Goal: Task Accomplishment & Management: Use online tool/utility

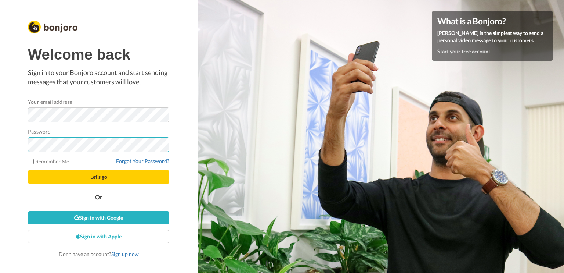
click at [28, 170] on button "Let's go" at bounding box center [98, 176] width 141 height 13
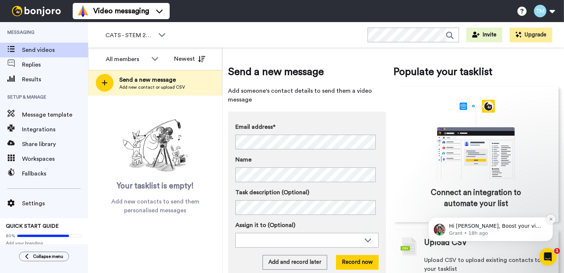
click at [552, 219] on icon "Dismiss notification" at bounding box center [551, 219] width 4 height 4
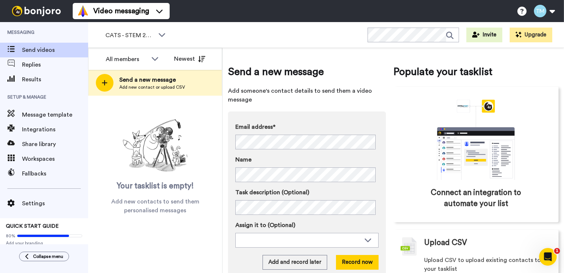
click at [226, 149] on div "Send a new message Add someone's contact details to send them a video message E…" at bounding box center [394, 160] width 342 height 225
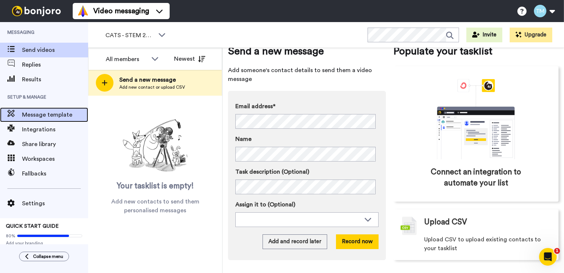
click at [47, 110] on span "Message template" at bounding box center [55, 114] width 66 height 9
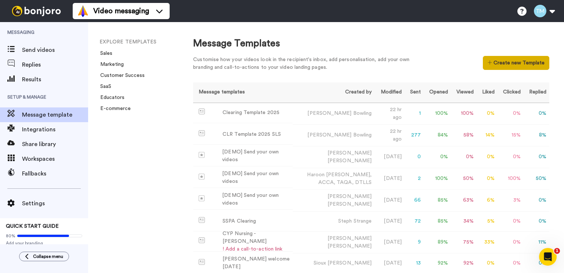
click at [511, 60] on button "Create new Template" at bounding box center [516, 63] width 66 height 14
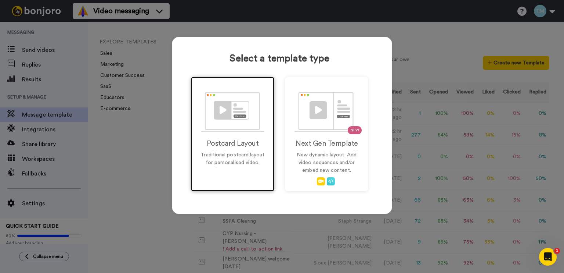
click at [221, 123] on img at bounding box center [232, 112] width 63 height 40
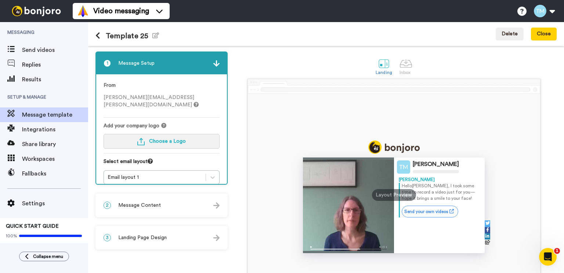
click at [146, 135] on button "Choose a Logo" at bounding box center [162, 141] width 116 height 15
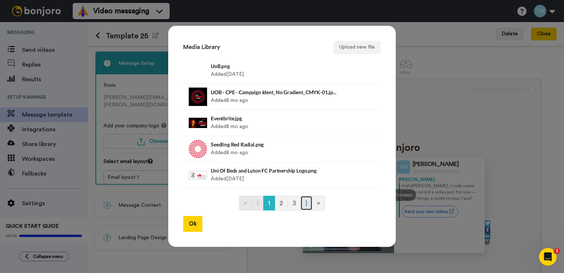
click at [304, 207] on link "⟩" at bounding box center [306, 202] width 12 height 15
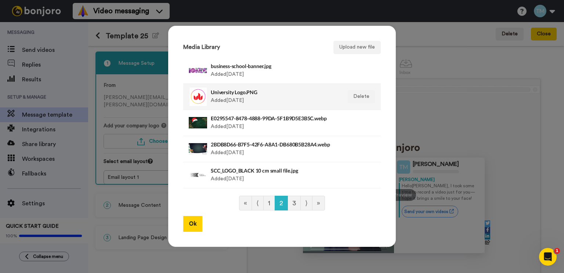
click at [244, 97] on div "University Logo.PNG Added 1 yr ago" at bounding box center [274, 96] width 127 height 18
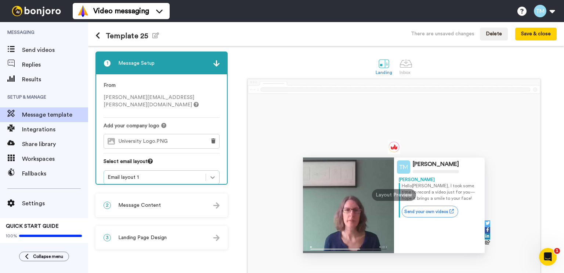
click at [214, 173] on icon at bounding box center [212, 176] width 7 height 7
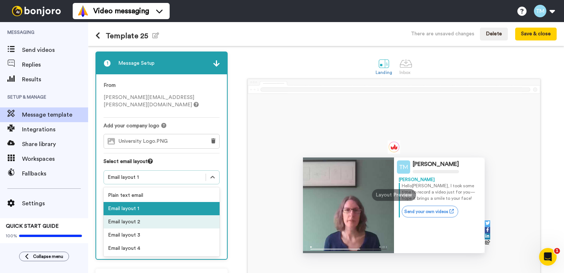
click at [167, 215] on div "Email layout 2" at bounding box center [162, 221] width 116 height 13
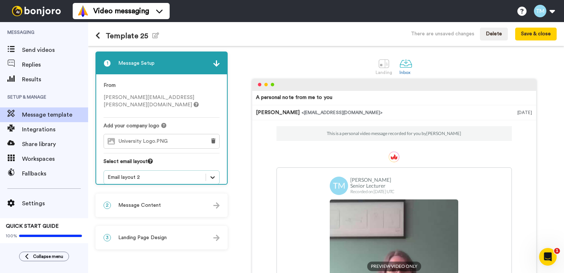
click at [214, 173] on icon at bounding box center [212, 176] width 7 height 7
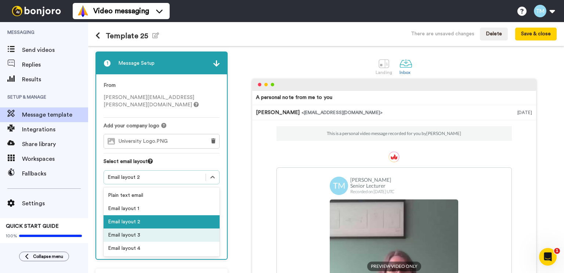
click at [179, 228] on div "Email layout 3" at bounding box center [162, 234] width 116 height 13
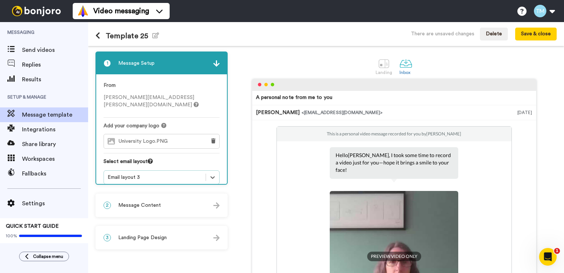
click at [240, 165] on div "A personal note from me to you Thomas Martin <senderfrom@email.com> 20 Aug 2025…" at bounding box center [393, 196] width 325 height 235
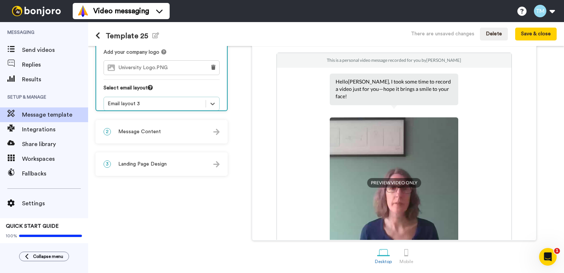
click at [169, 133] on div "2 Message Content" at bounding box center [161, 131] width 131 height 22
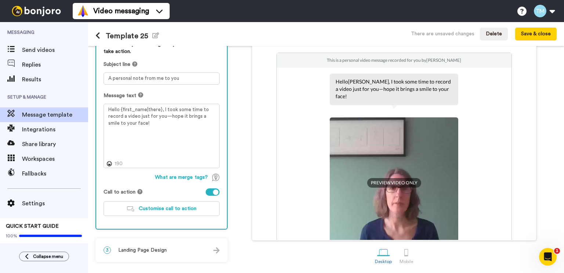
scroll to position [37, 0]
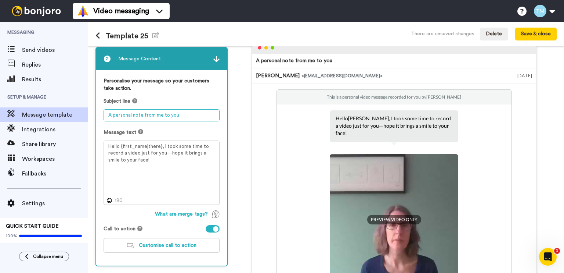
drag, startPoint x: 201, startPoint y: 116, endPoint x: 104, endPoint y: 116, distance: 96.2
click at [105, 116] on textarea "A personal note from me to you" at bounding box center [162, 115] width 116 height 12
click at [141, 30] on div "Template 25 Edit name" at bounding box center [127, 33] width 64 height 19
click at [141, 40] on div "Template 25 Edit name" at bounding box center [127, 33] width 64 height 19
click at [142, 39] on h1 "Template 25 Edit name" at bounding box center [127, 36] width 64 height 8
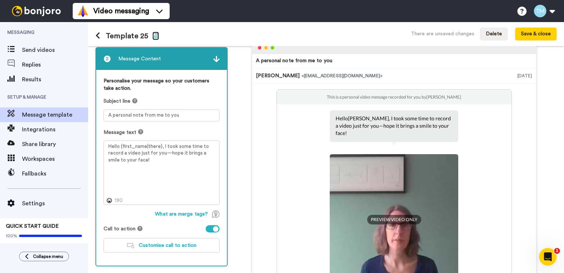
click at [153, 37] on icon "button" at bounding box center [155, 35] width 7 height 6
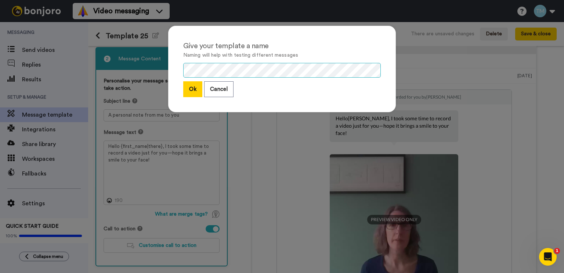
click at [161, 64] on div "Give your template a name Naming will help with testing different messages Ok C…" at bounding box center [282, 72] width 242 height 108
click at [187, 84] on button "Ok" at bounding box center [192, 89] width 19 height 16
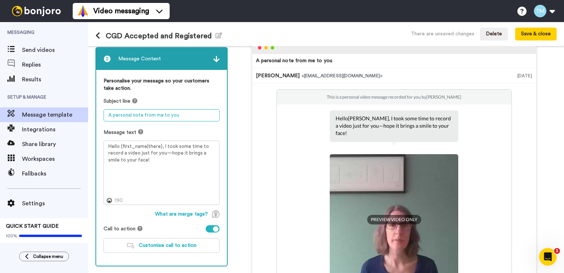
click at [190, 112] on textarea "A personal note from me to you" at bounding box center [162, 115] width 116 height 12
